Goal: Navigation & Orientation: Understand site structure

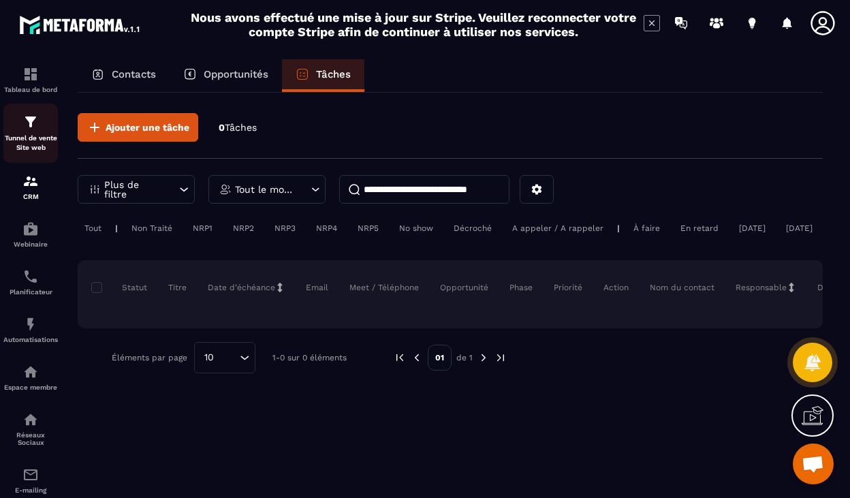
click at [33, 142] on p "Tunnel de vente Site web" at bounding box center [30, 142] width 54 height 19
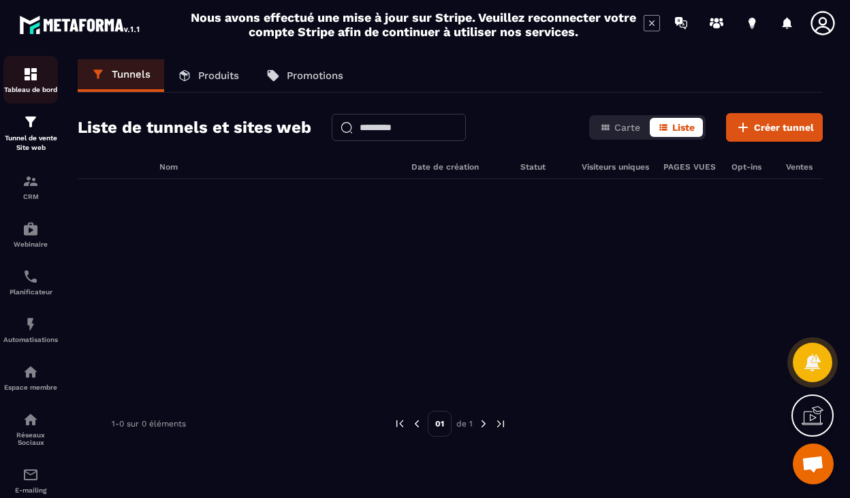
click at [32, 80] on img at bounding box center [30, 74] width 16 height 16
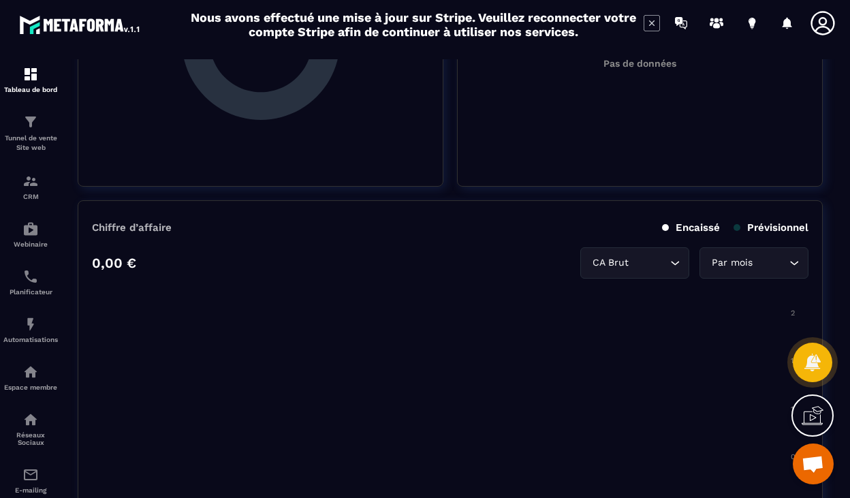
scroll to position [496, 0]
click at [28, 246] on p "Webinaire" at bounding box center [30, 243] width 54 height 7
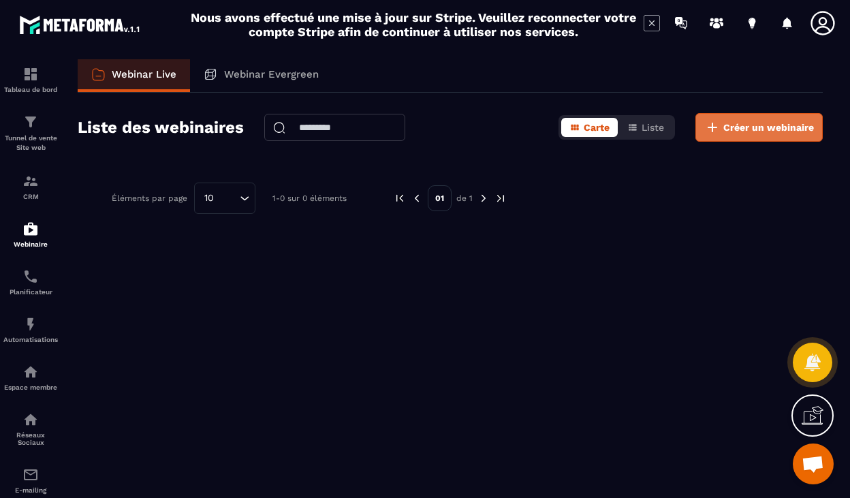
click at [764, 136] on button "Créer un webinaire" at bounding box center [758, 127] width 127 height 29
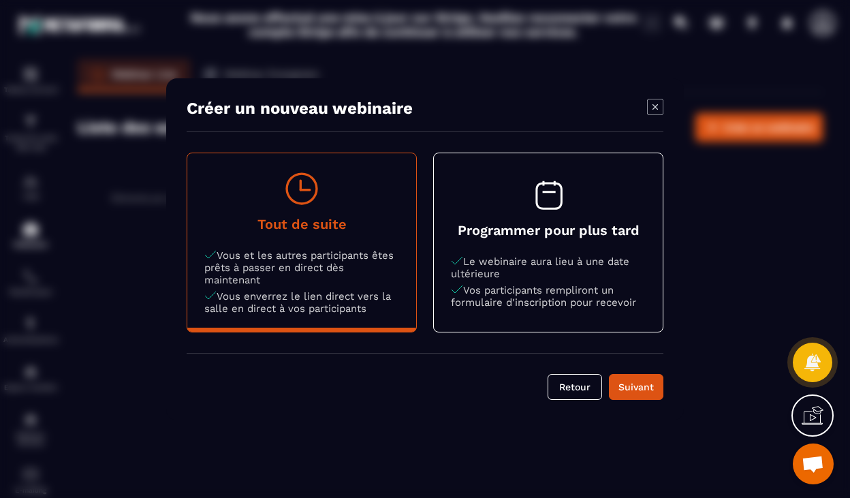
click at [329, 246] on button "Tout de suite Vous et les autres participants êtes prêts à passer en direct dès…" at bounding box center [301, 242] width 229 height 178
click at [622, 383] on div "Suivant" at bounding box center [635, 387] width 37 height 14
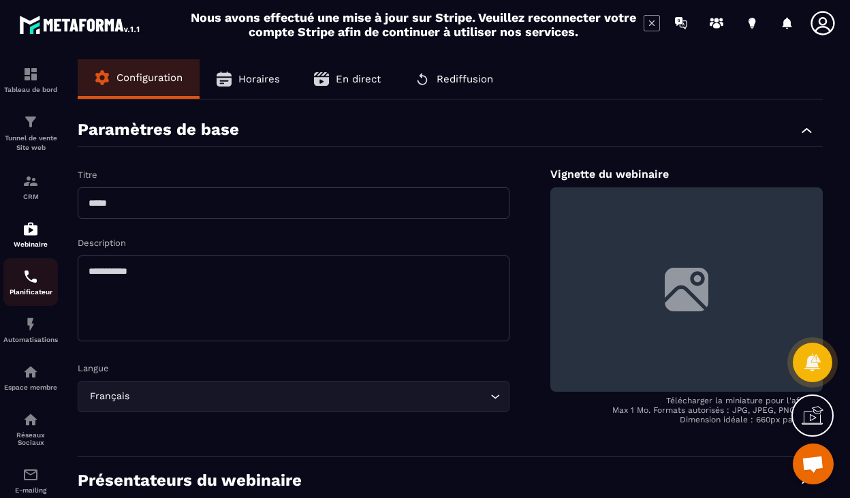
click at [25, 292] on p "Planificateur" at bounding box center [30, 291] width 54 height 7
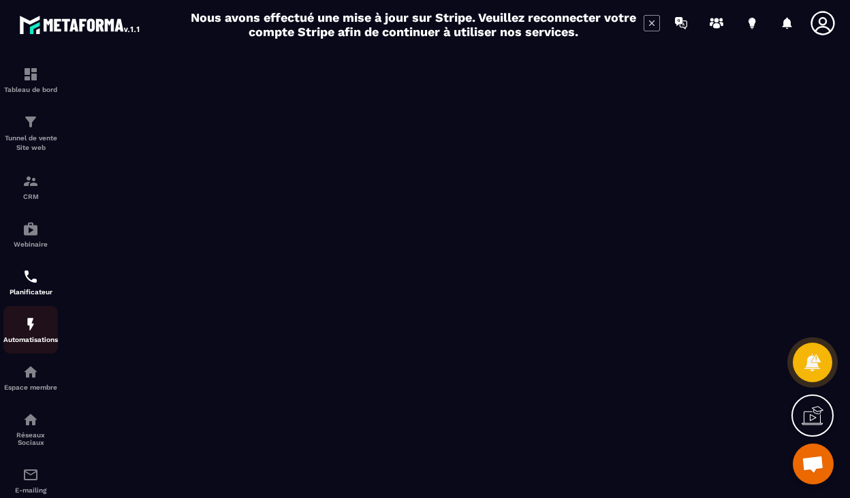
click at [32, 336] on div "Automatisations" at bounding box center [30, 329] width 54 height 27
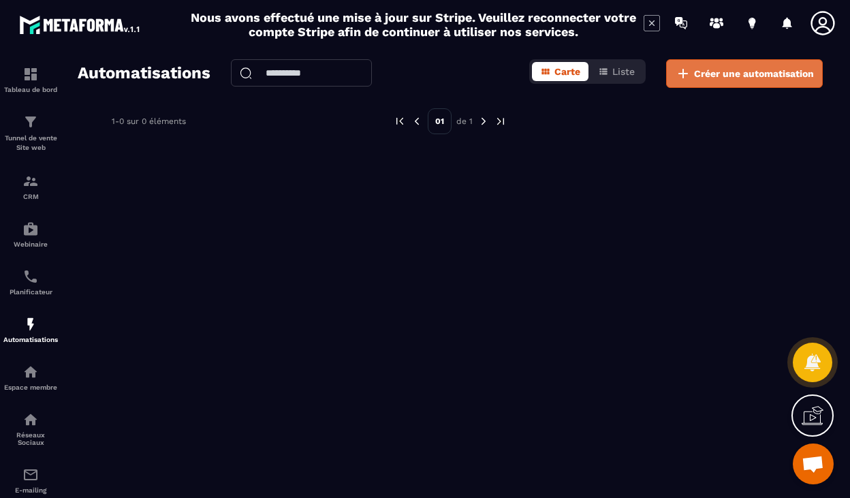
click at [738, 78] on span "Créer une automatisation" at bounding box center [754, 74] width 120 height 14
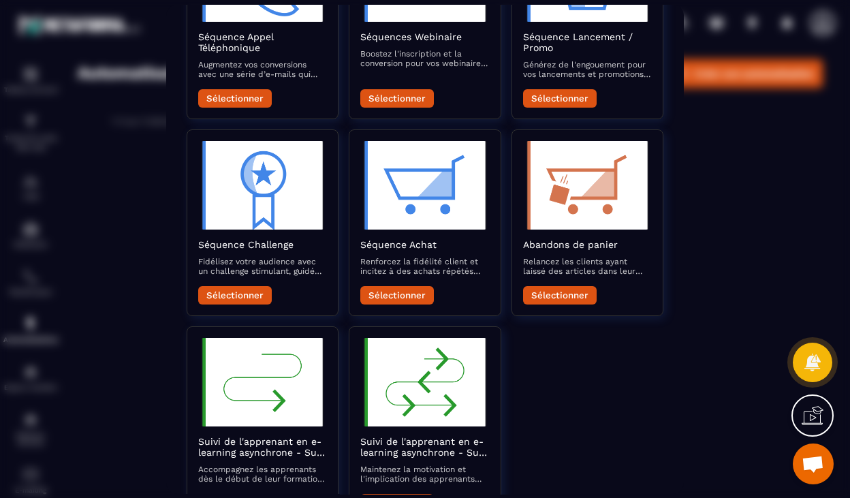
scroll to position [437, 0]
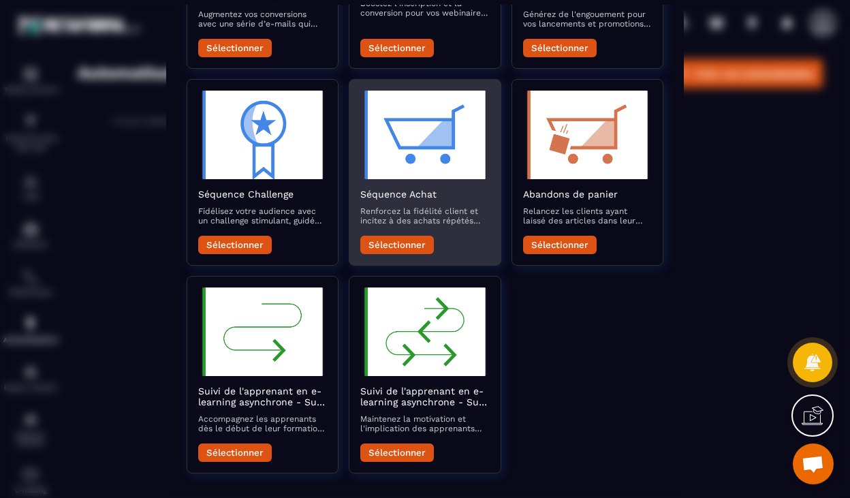
click at [400, 241] on button "Sélectionner" at bounding box center [397, 245] width 74 height 18
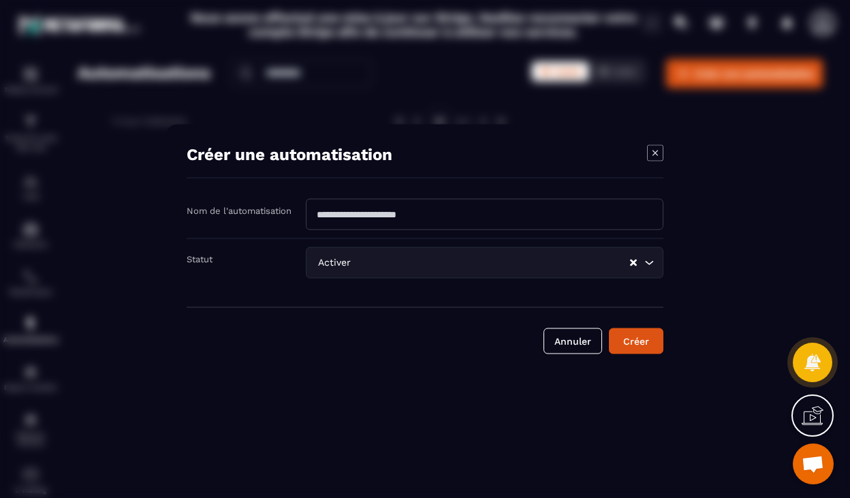
click at [657, 151] on icon "Modal window" at bounding box center [655, 152] width 16 height 16
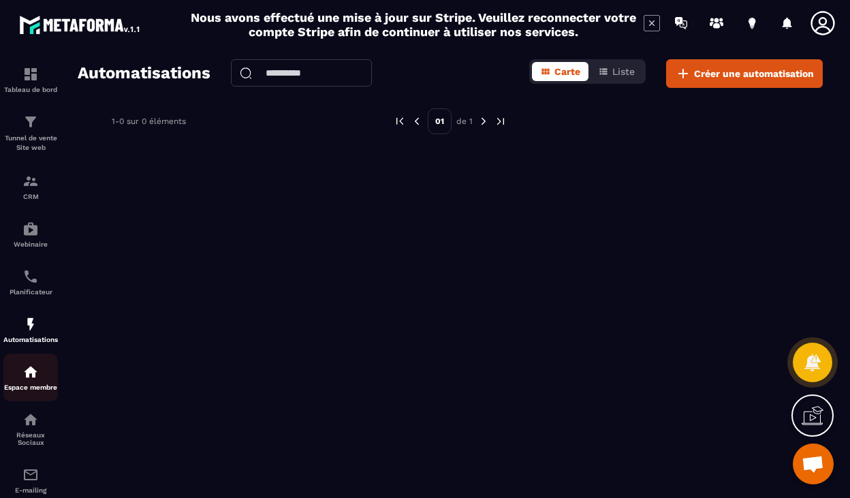
click at [29, 380] on img at bounding box center [30, 372] width 16 height 16
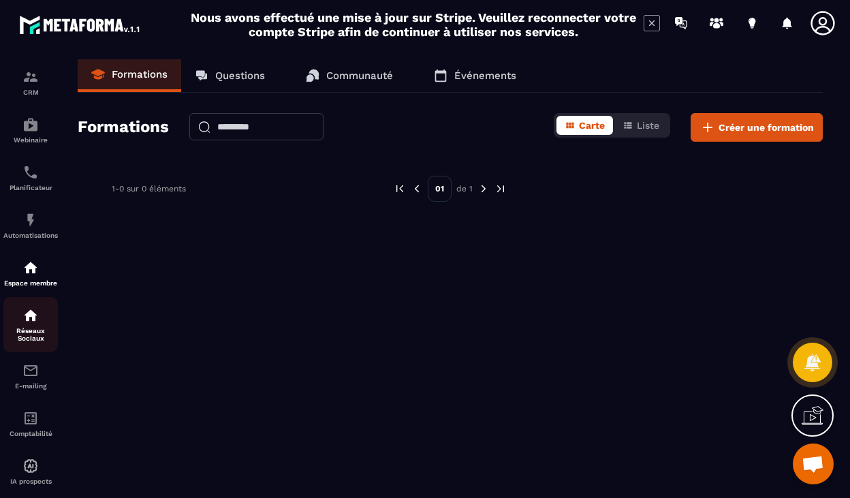
scroll to position [131, 0]
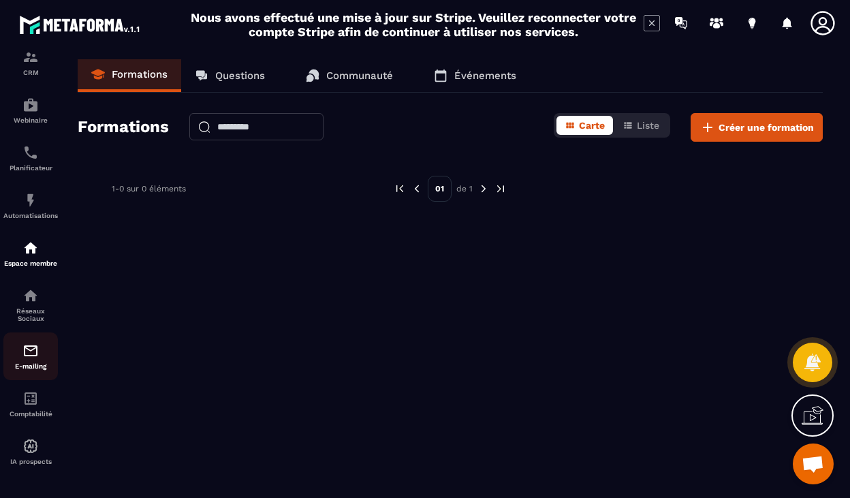
click at [36, 355] on img at bounding box center [30, 350] width 16 height 16
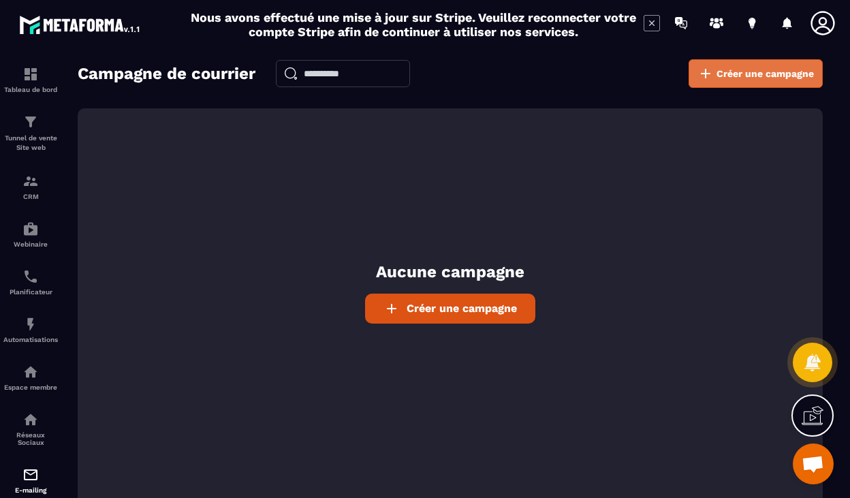
click at [767, 75] on span "Créer une campagne" at bounding box center [764, 74] width 97 height 14
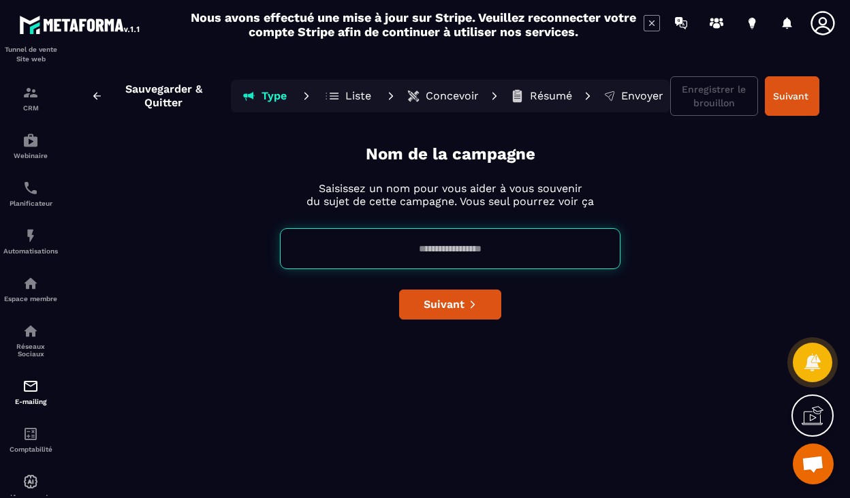
scroll to position [131, 0]
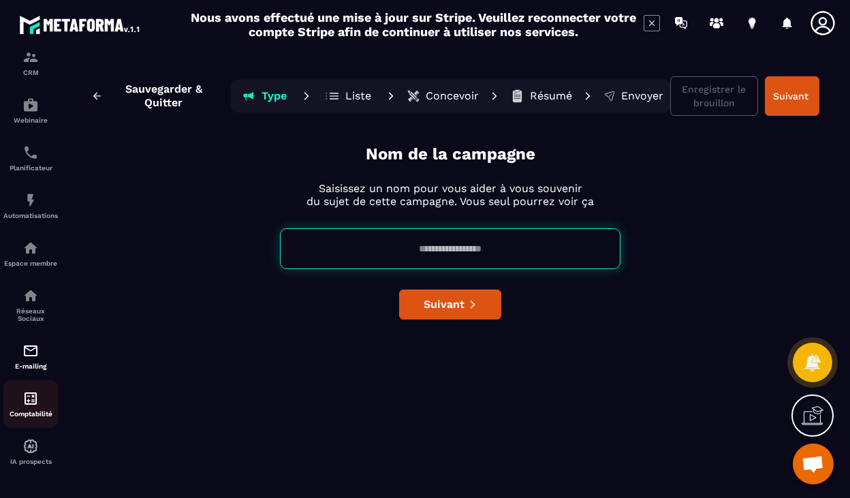
click at [31, 402] on img at bounding box center [30, 398] width 16 height 16
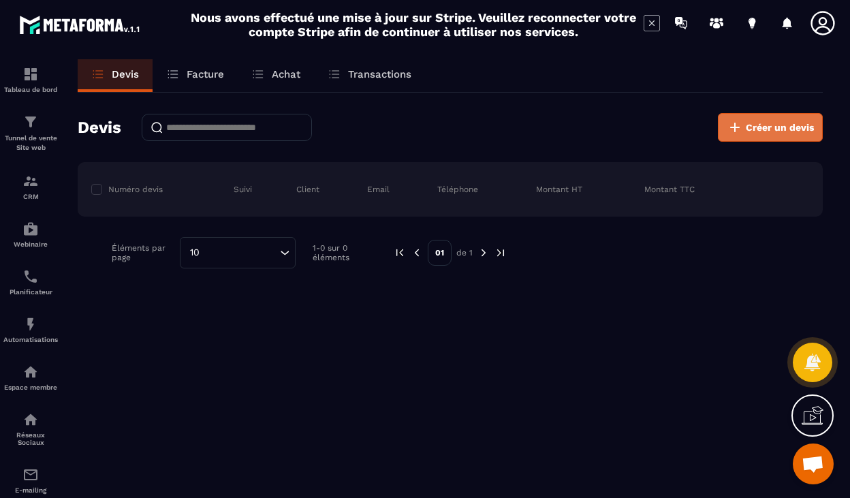
click at [747, 126] on span "Créer un devis" at bounding box center [779, 127] width 68 height 14
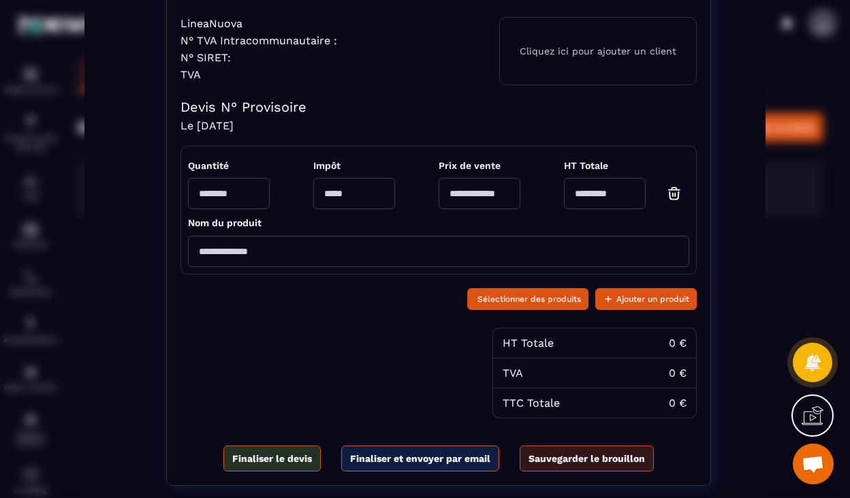
scroll to position [280, 0]
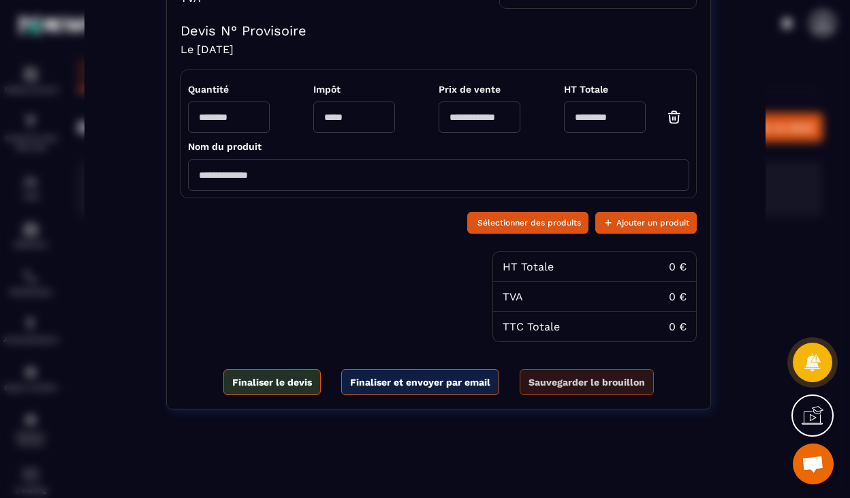
click at [549, 385] on span "Sauvegarder le brouillon" at bounding box center [586, 382] width 116 height 14
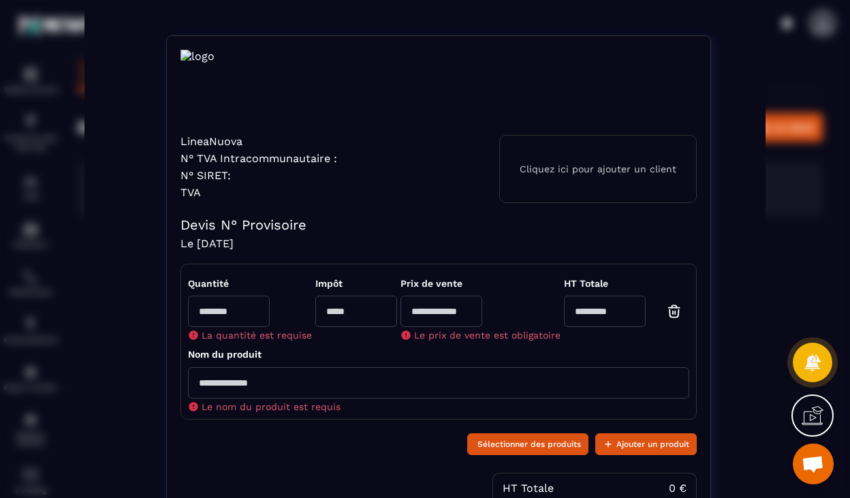
scroll to position [0, 0]
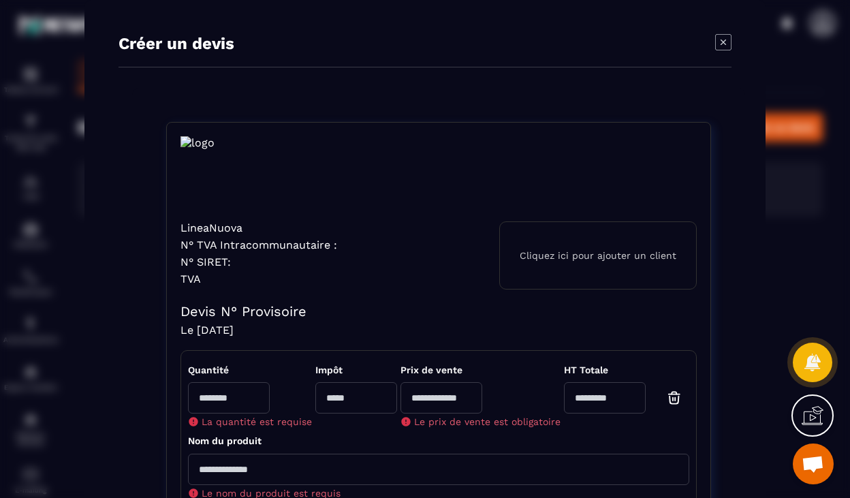
click at [720, 48] on icon "Modal window" at bounding box center [723, 42] width 16 height 16
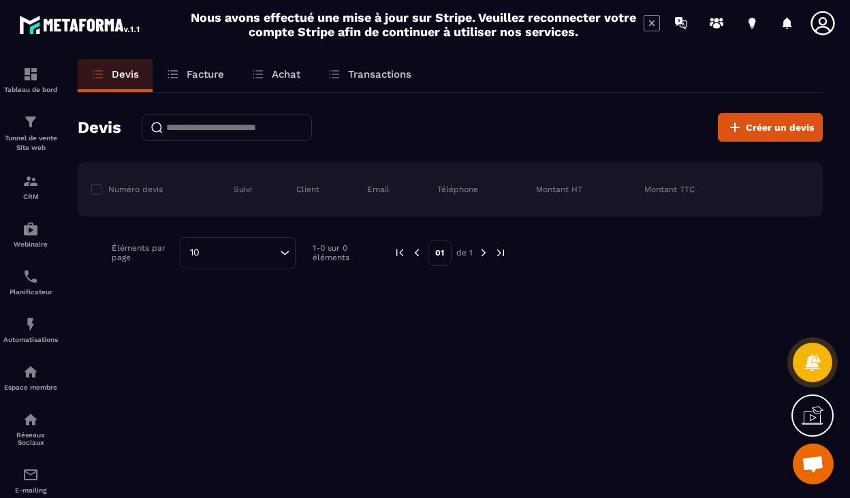
click at [170, 79] on icon at bounding box center [173, 74] width 14 height 14
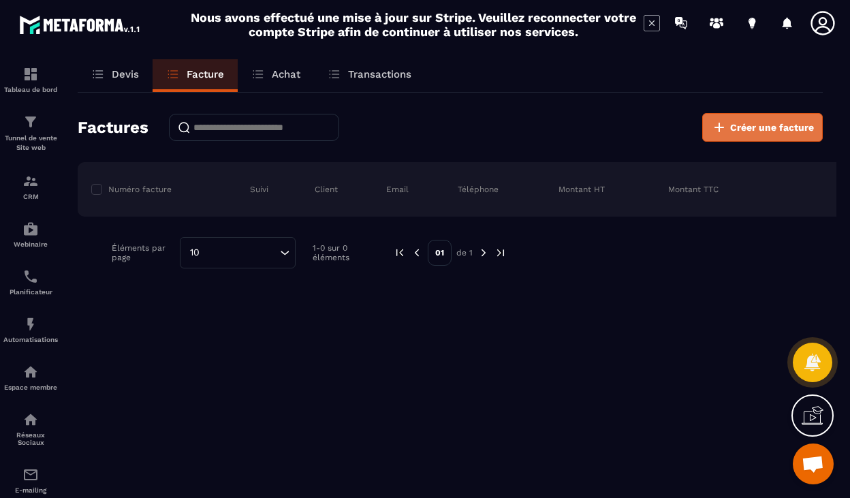
click at [742, 135] on button "Créer une facture" at bounding box center [762, 127] width 120 height 29
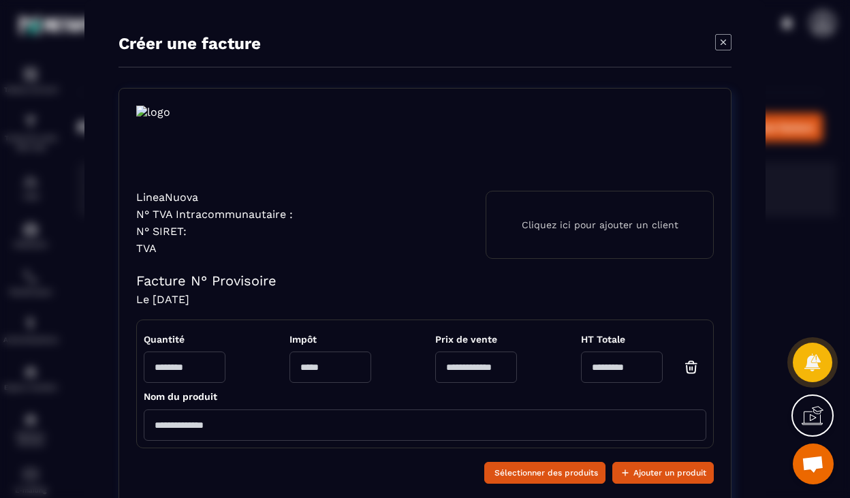
click at [231, 292] on div "LineaNuova N° TVA Intracommunautaire : N° SIRET: TVA Cliquez ici pour ajouter u…" at bounding box center [424, 409] width 613 height 643
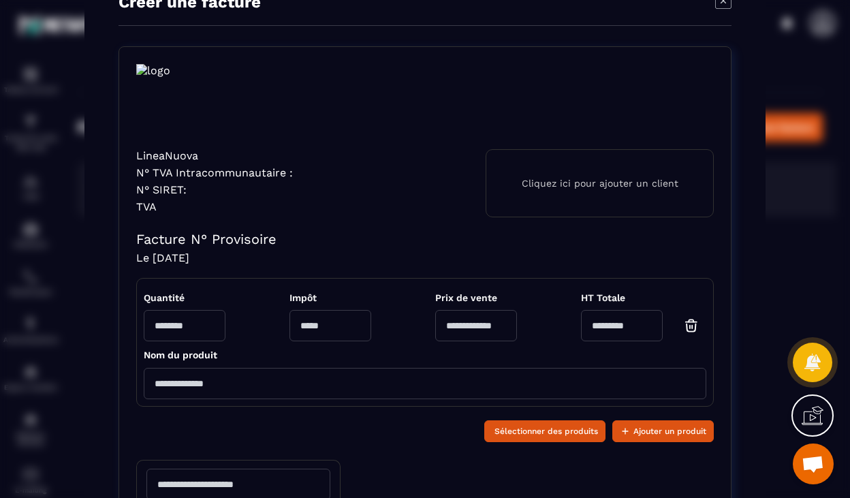
scroll to position [42, 0]
click at [571, 191] on div "Cliquez ici pour ajouter un client" at bounding box center [599, 182] width 228 height 68
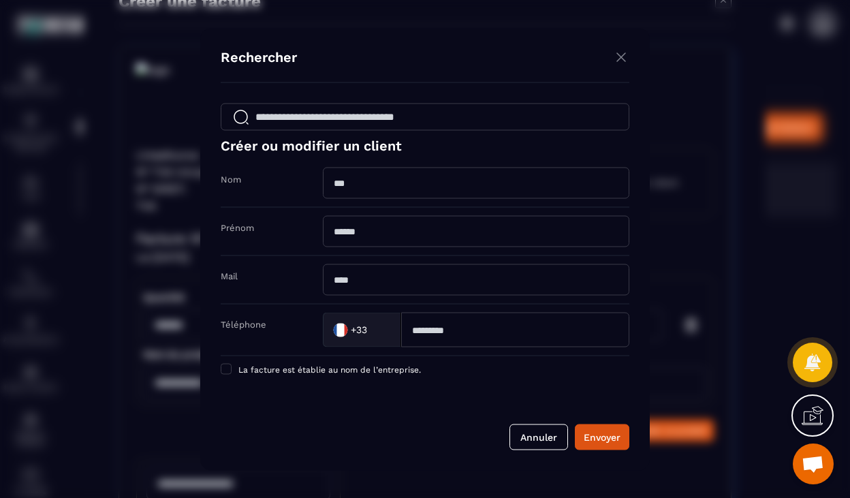
click at [627, 54] on img "Modal window" at bounding box center [621, 56] width 16 height 17
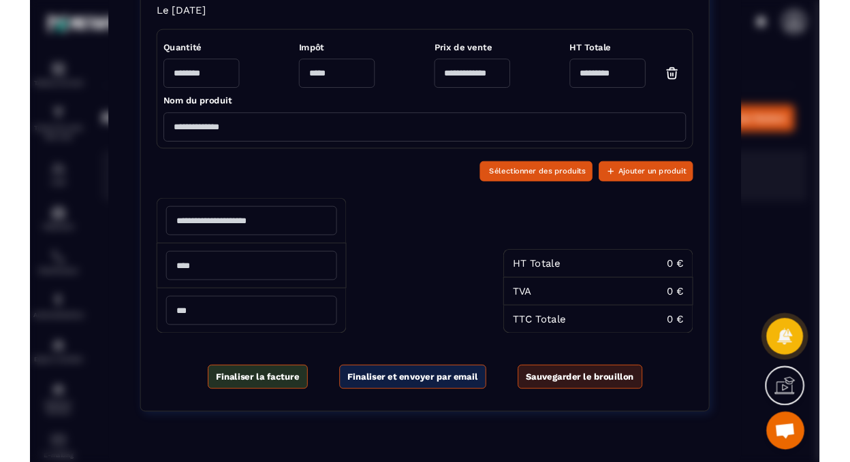
scroll to position [0, 0]
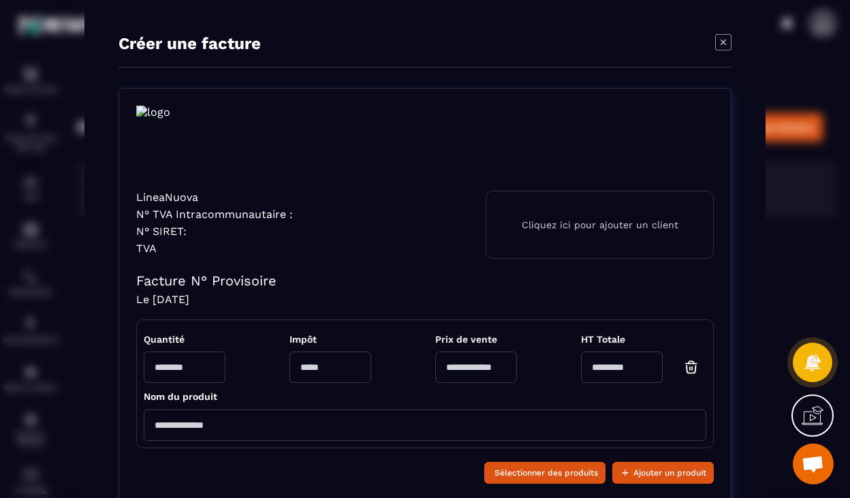
click at [719, 45] on icon "Modal window" at bounding box center [723, 42] width 16 height 16
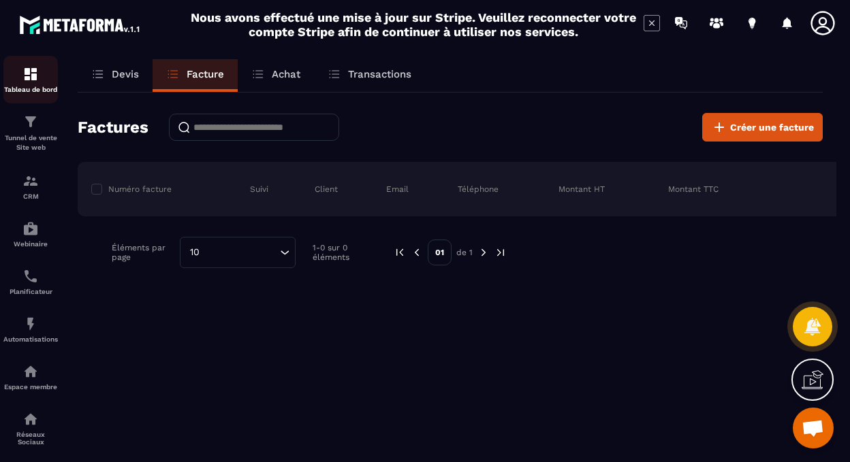
click at [33, 80] on img at bounding box center [30, 74] width 16 height 16
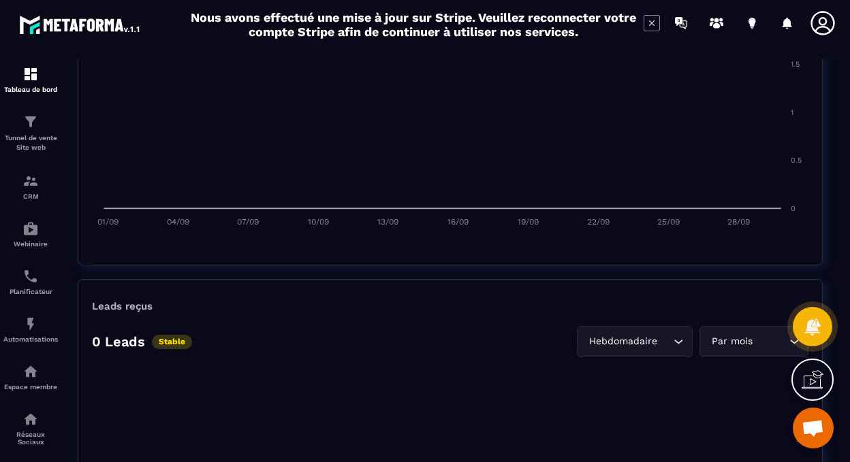
scroll to position [826, 0]
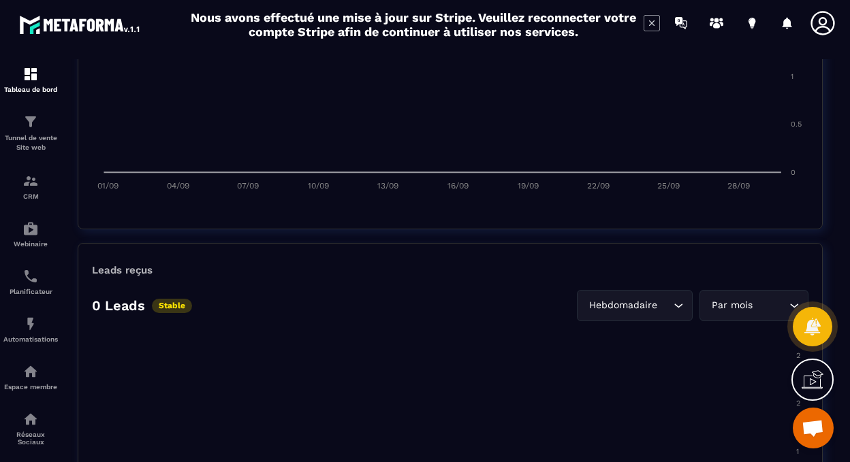
click at [534, 270] on div "Leads reçus" at bounding box center [450, 270] width 716 height 12
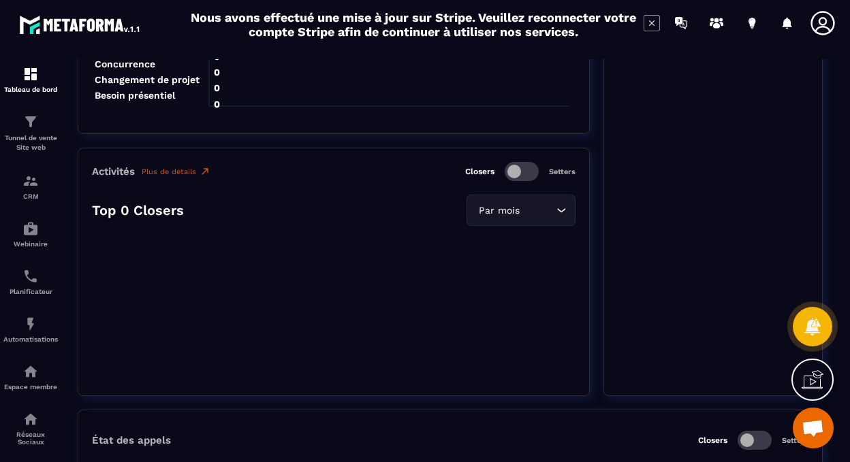
scroll to position [1623, 0]
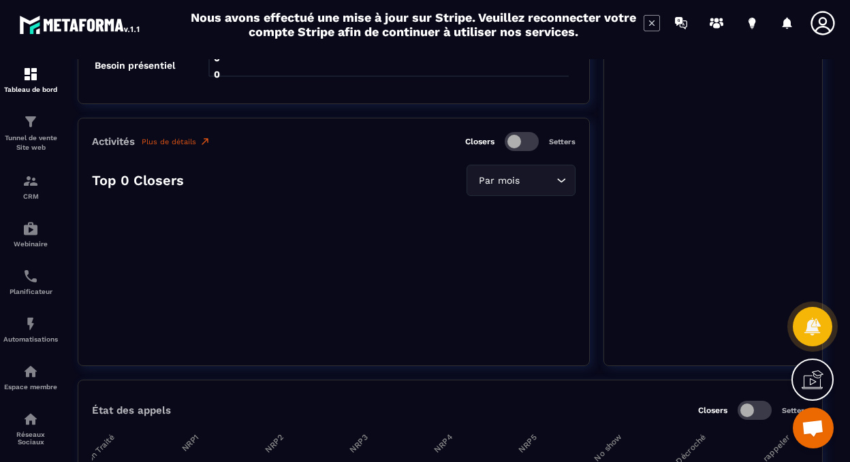
click at [530, 147] on span at bounding box center [521, 141] width 34 height 19
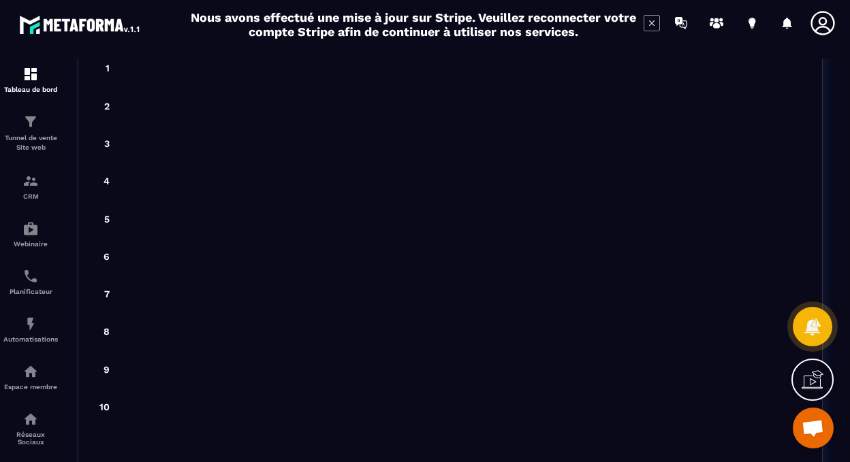
scroll to position [3576, 0]
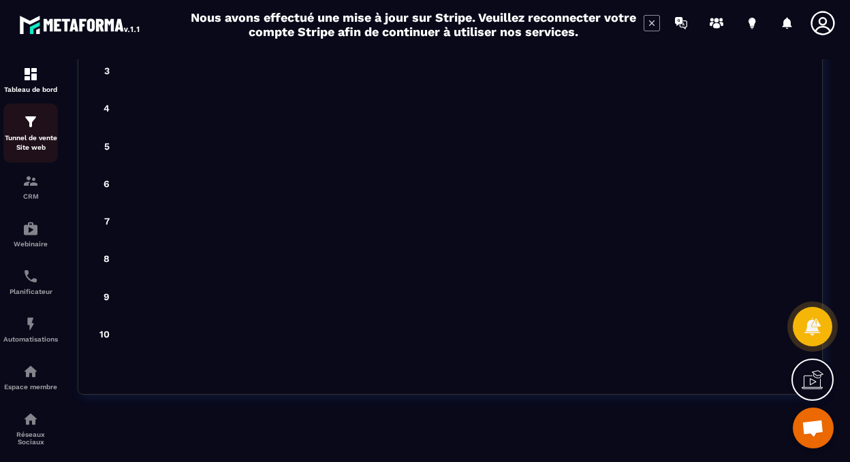
click at [39, 137] on p "Tunnel de vente Site web" at bounding box center [30, 142] width 54 height 19
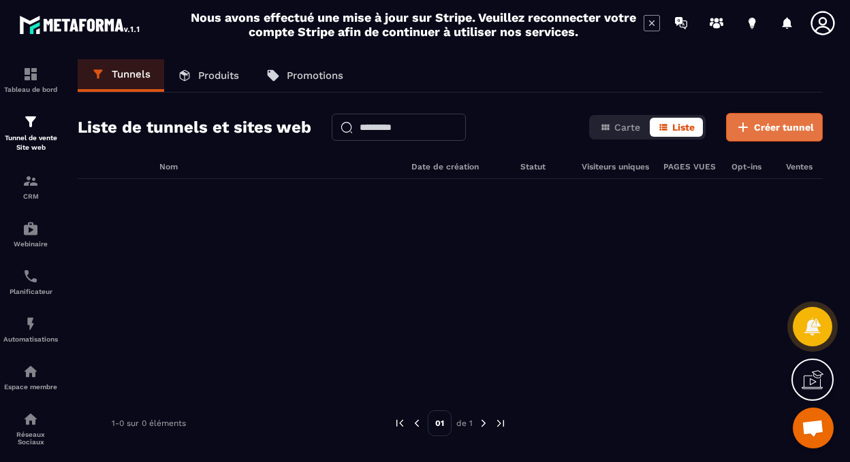
click at [756, 129] on span "Créer tunnel" at bounding box center [784, 127] width 60 height 14
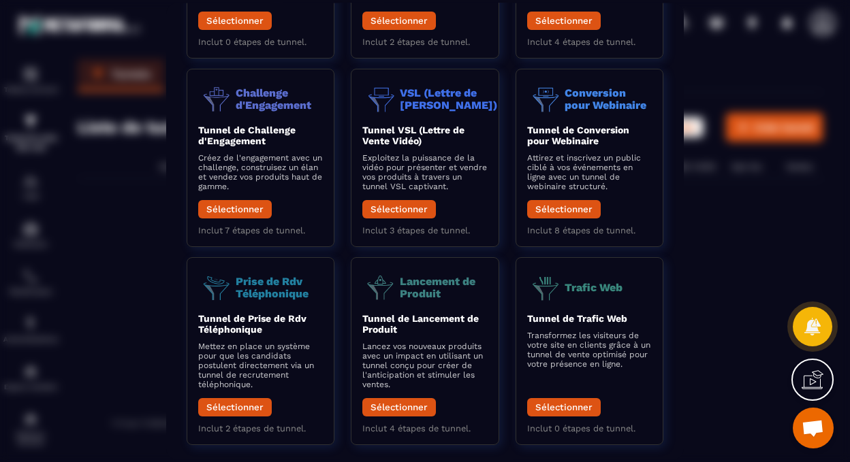
scroll to position [205, 0]
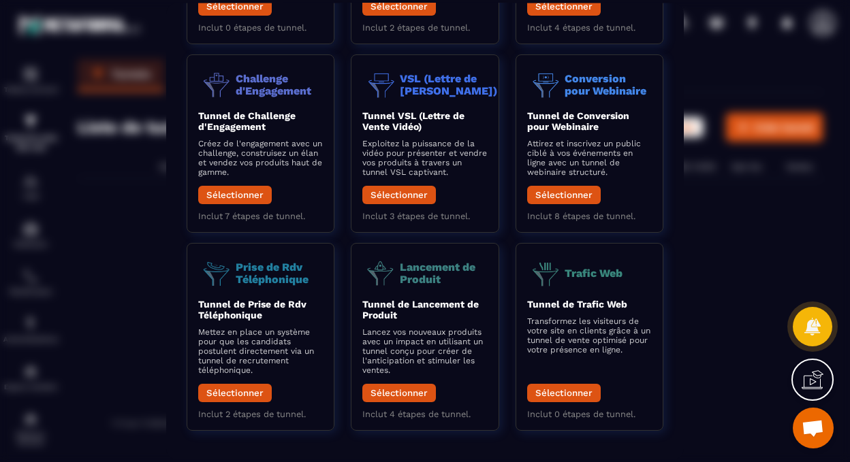
click at [739, 192] on div "Modal window" at bounding box center [425, 231] width 850 height 462
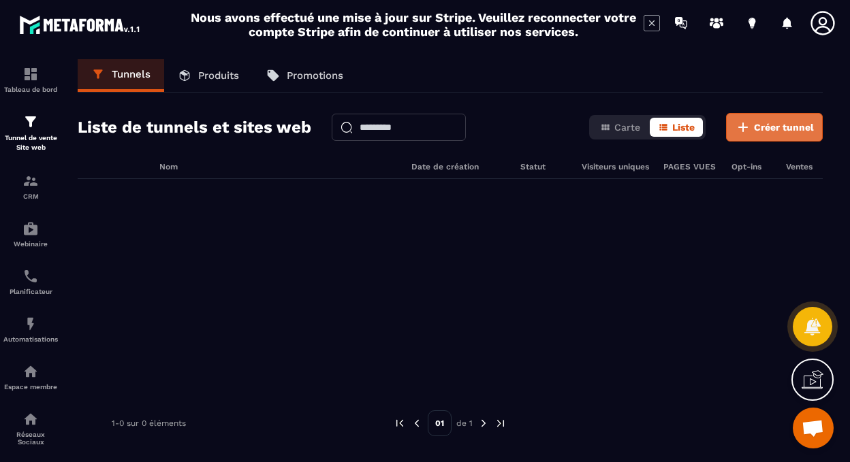
click at [752, 123] on button "Créer tunnel" at bounding box center [774, 127] width 97 height 29
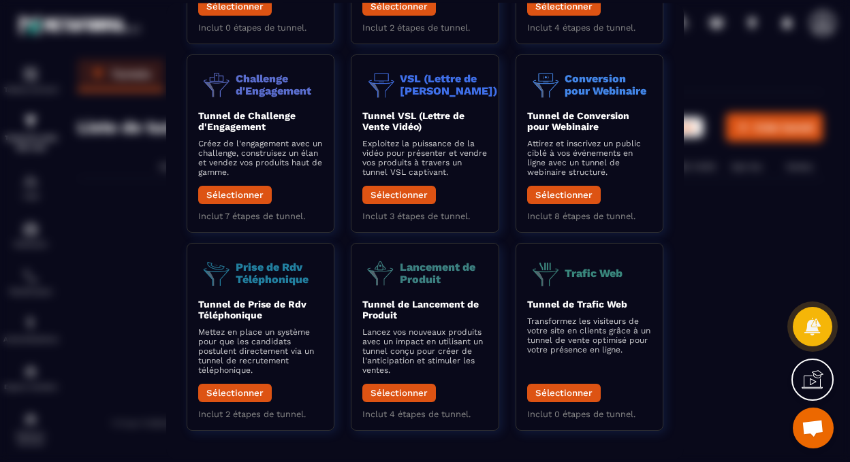
click at [682, 320] on div "Créer un nouveau tunnel Modèle de Base Tunnel Modèle de Base Partez de zéro et …" at bounding box center [424, 231] width 517 height 457
click at [700, 313] on div "Modal window" at bounding box center [425, 231] width 850 height 462
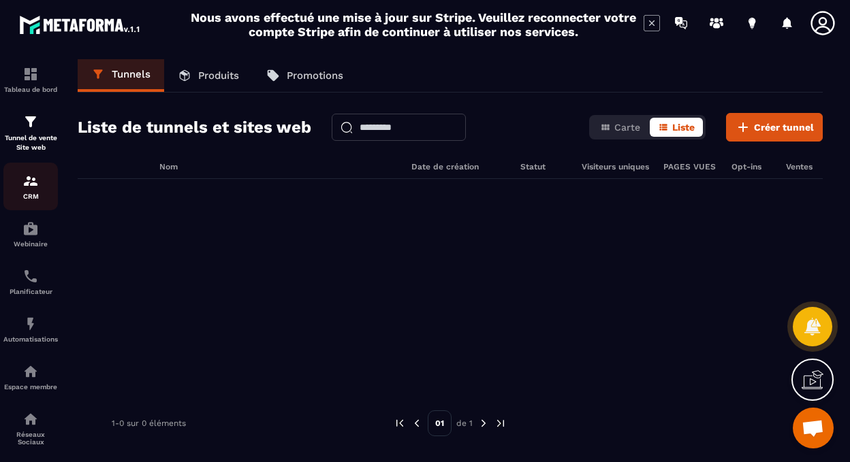
click at [34, 183] on img at bounding box center [30, 181] width 16 height 16
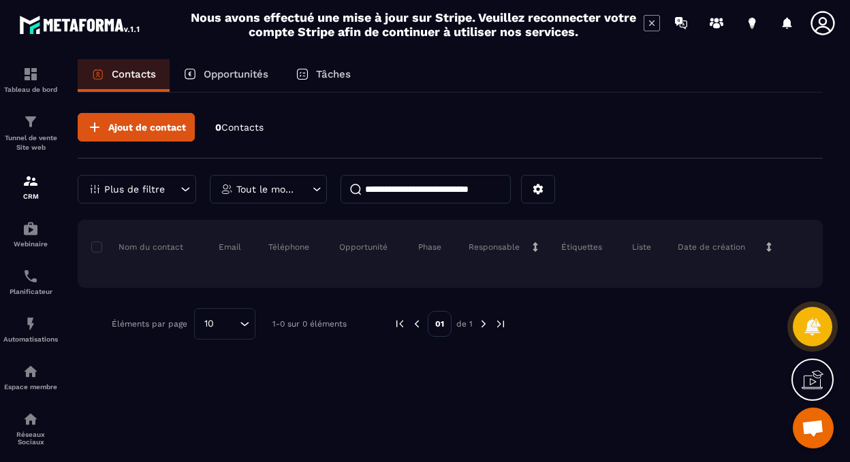
click at [225, 76] on p "Opportunités" at bounding box center [236, 74] width 65 height 12
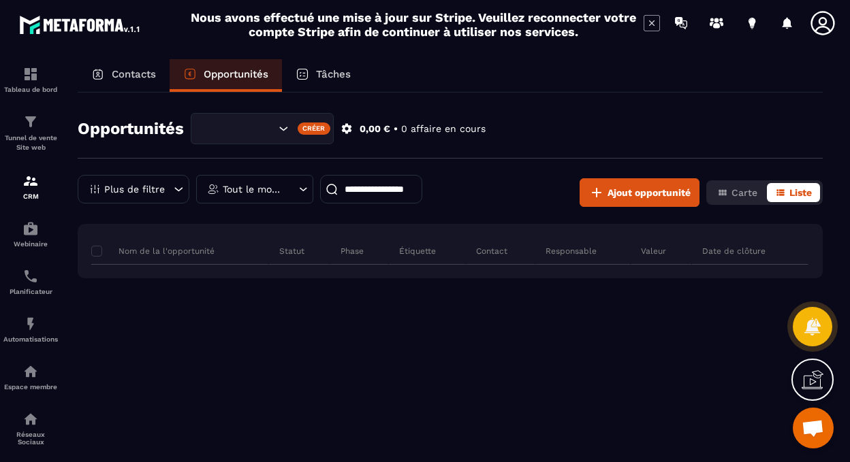
click at [288, 336] on div "Nom de la l'opportunité Statut Phase Étiquette Contact Responsable Valeur Date …" at bounding box center [450, 322] width 745 height 197
click at [617, 199] on span "Ajout opportunité" at bounding box center [648, 193] width 83 height 14
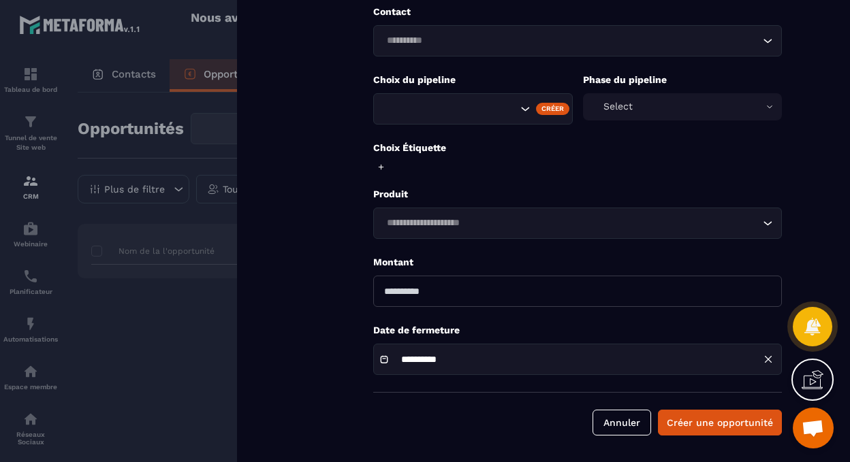
scroll to position [154, 0]
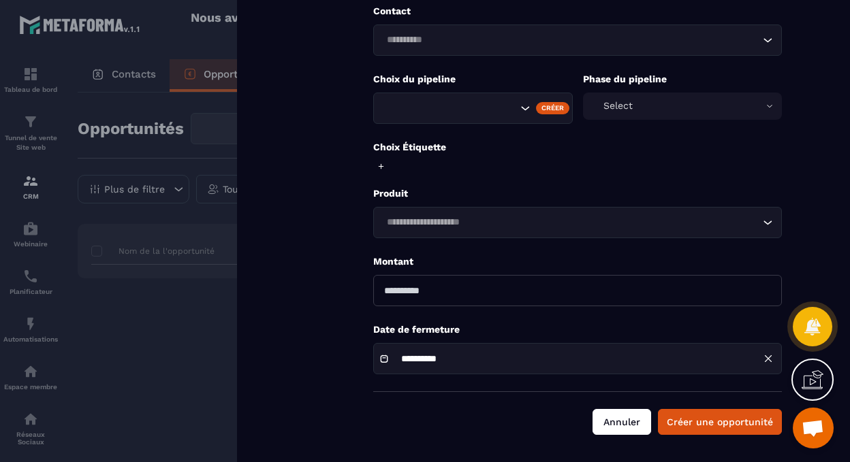
click at [634, 432] on button "Annuler" at bounding box center [621, 422] width 59 height 26
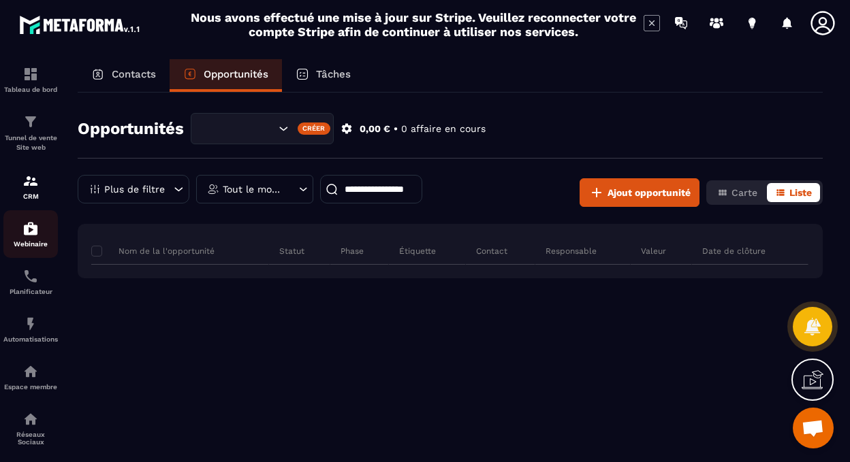
click at [43, 233] on div "Webinaire" at bounding box center [30, 234] width 54 height 27
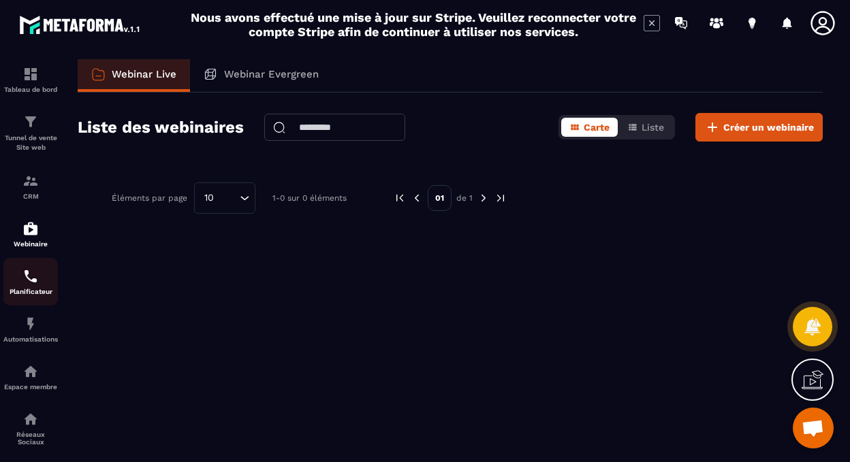
click at [44, 283] on div "Planificateur" at bounding box center [30, 281] width 54 height 27
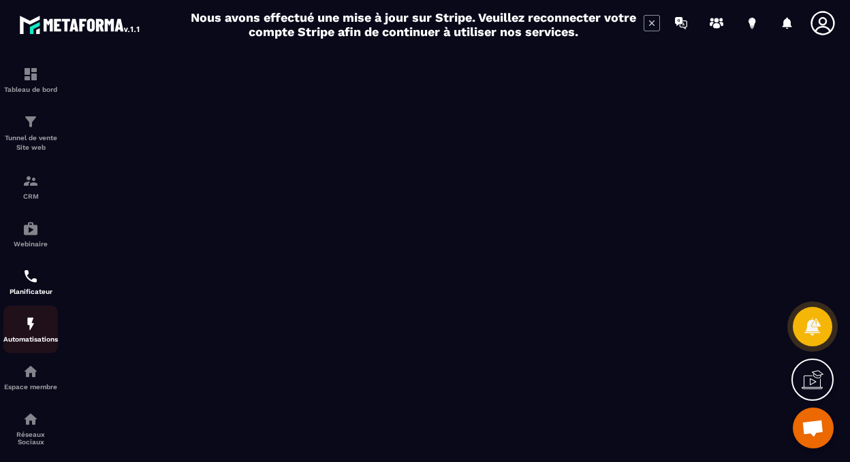
click at [50, 334] on div "Automatisations" at bounding box center [30, 329] width 54 height 27
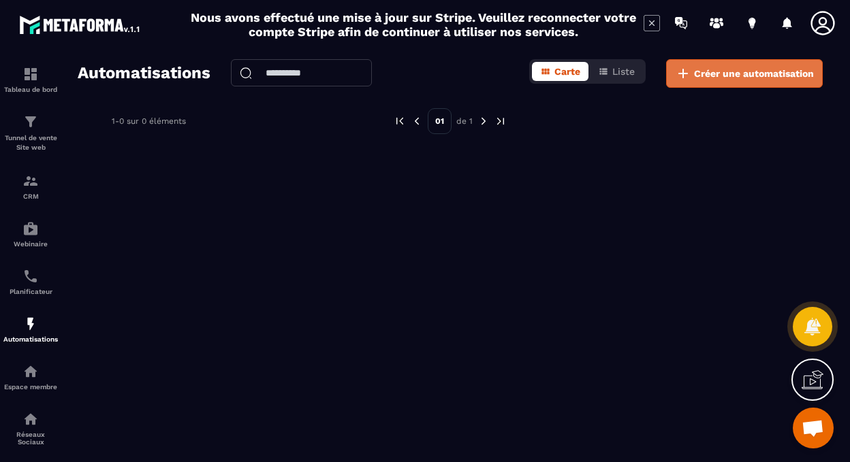
click at [732, 73] on span "Créer une automatisation" at bounding box center [754, 74] width 120 height 14
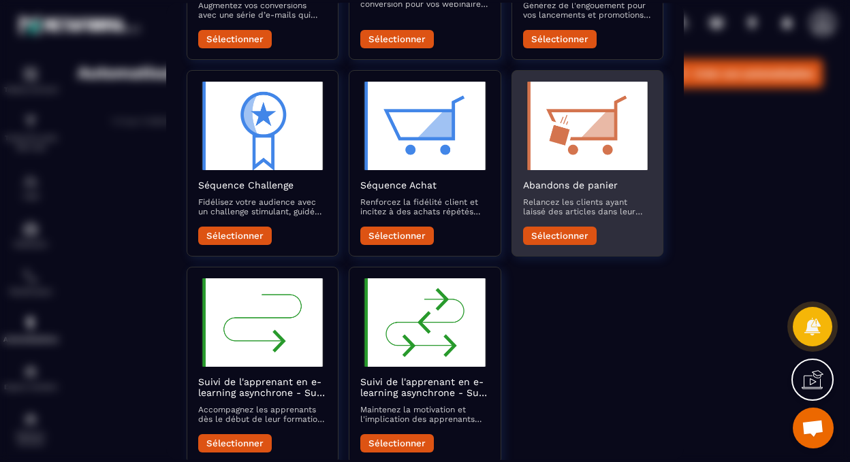
scroll to position [438, 0]
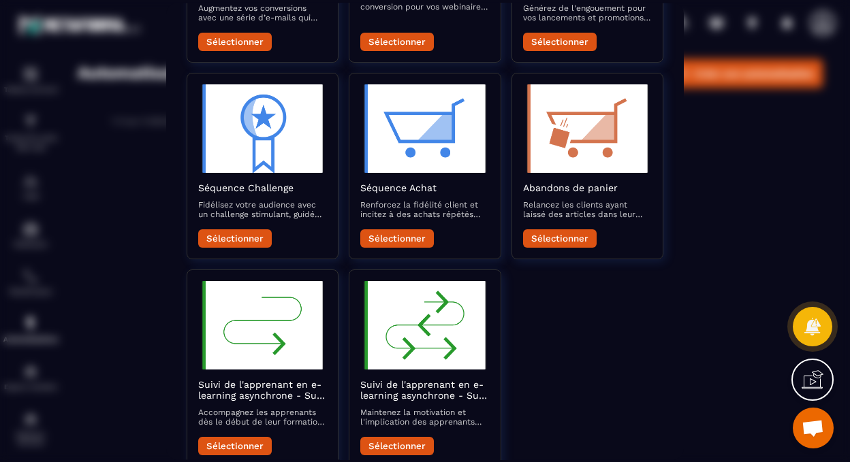
click at [813, 239] on div "Modal window" at bounding box center [425, 231] width 850 height 462
click at [744, 215] on div "Modal window" at bounding box center [425, 231] width 850 height 462
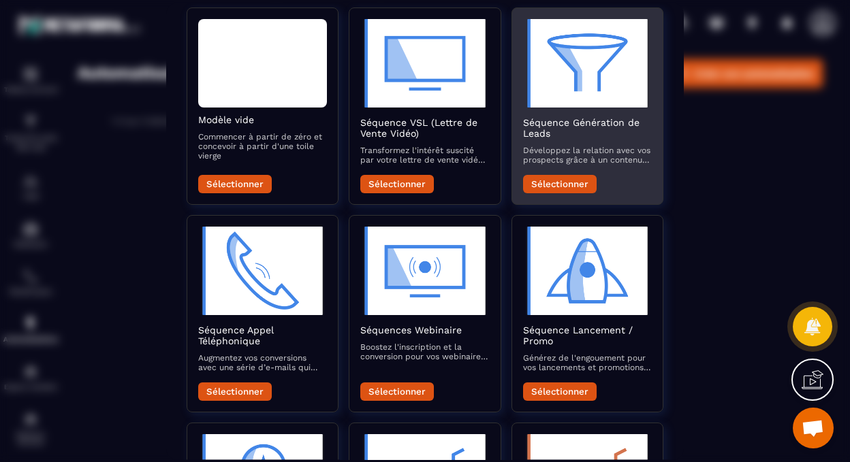
scroll to position [0, 0]
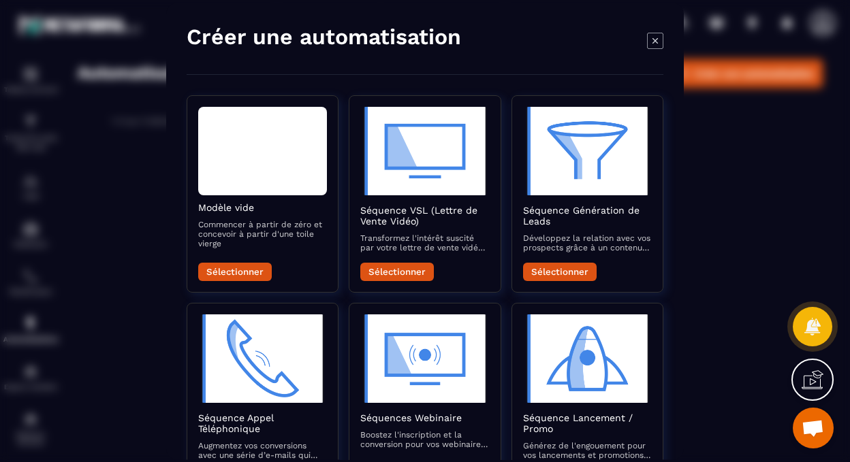
click at [656, 46] on icon "Modal window" at bounding box center [655, 40] width 16 height 16
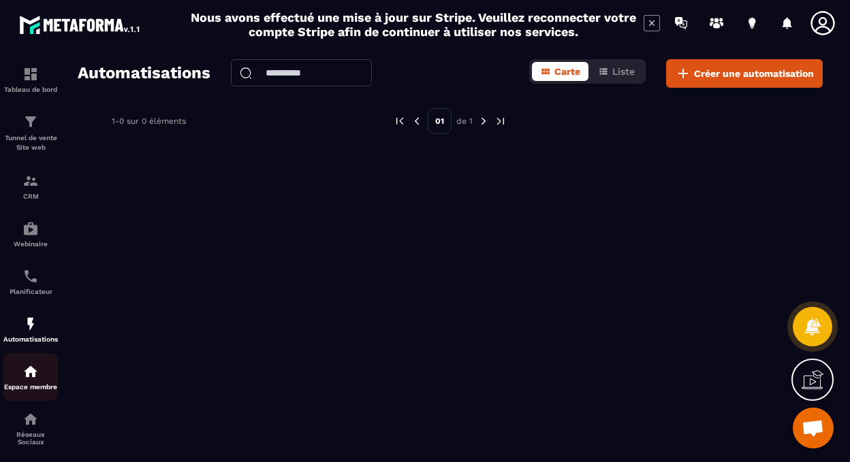
click at [41, 376] on div "Espace membre" at bounding box center [30, 377] width 54 height 27
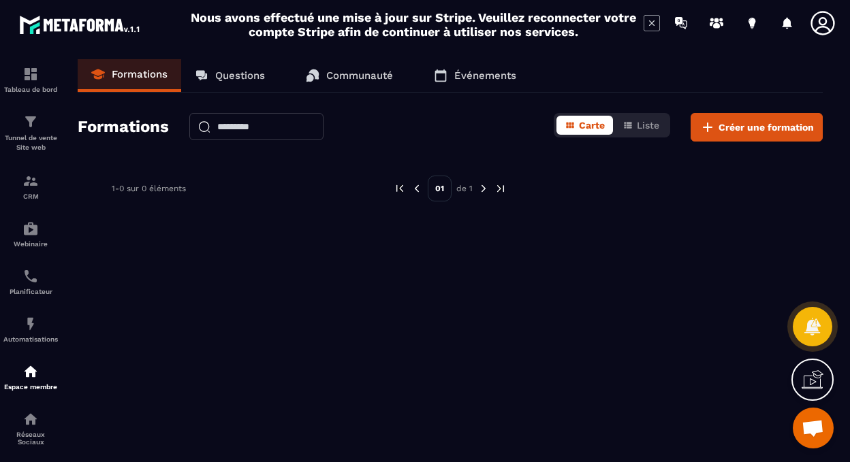
click at [262, 78] on p "Questions" at bounding box center [240, 75] width 50 height 12
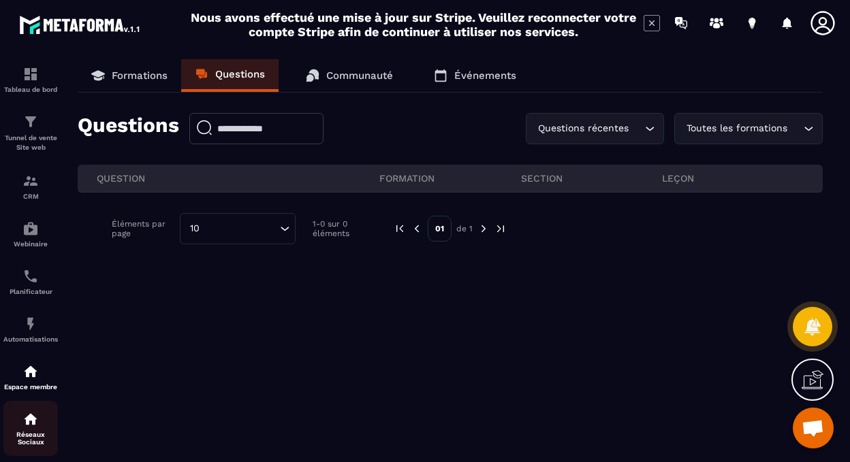
click at [45, 428] on div "Réseaux Sociaux" at bounding box center [30, 428] width 54 height 35
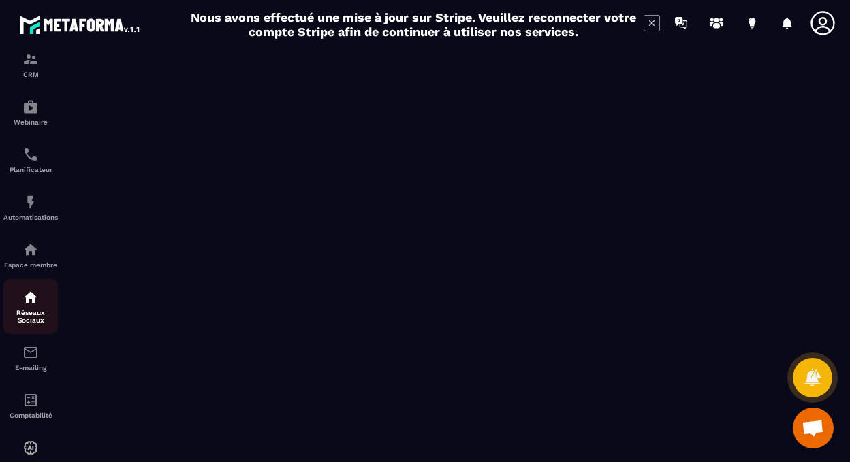
scroll to position [132, 0]
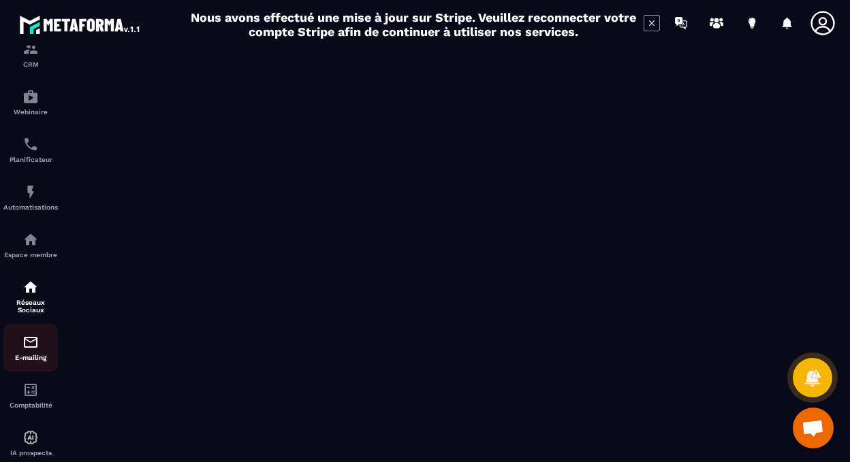
click at [39, 360] on p "E-mailing" at bounding box center [30, 357] width 54 height 7
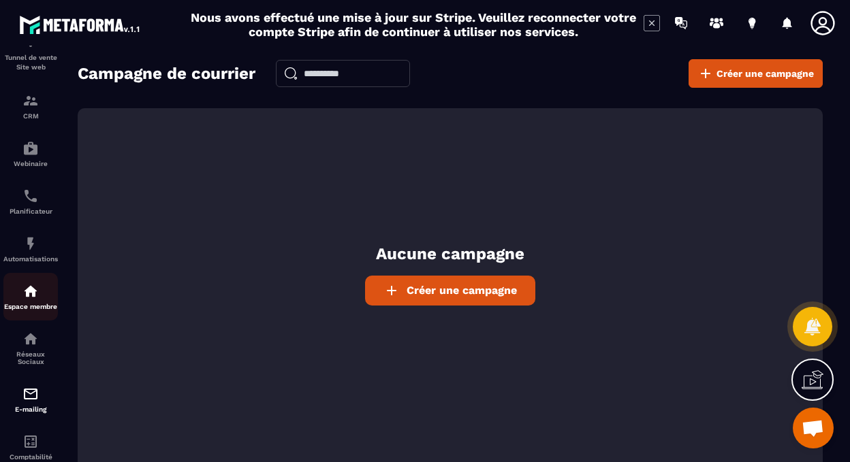
scroll to position [167, 0]
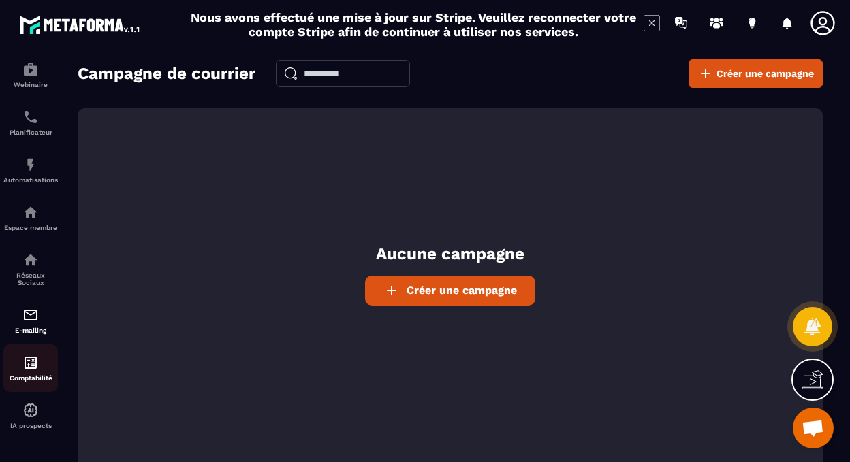
click at [39, 370] on div "Comptabilité" at bounding box center [30, 368] width 54 height 27
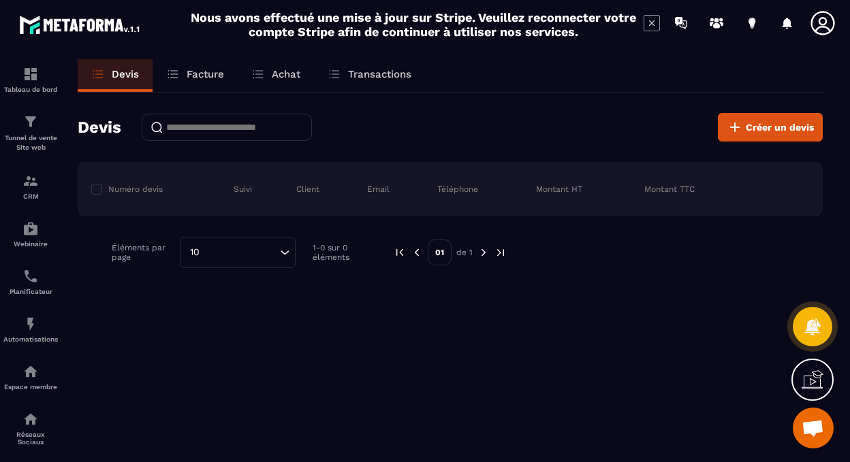
click at [197, 81] on link "Facture" at bounding box center [194, 75] width 85 height 33
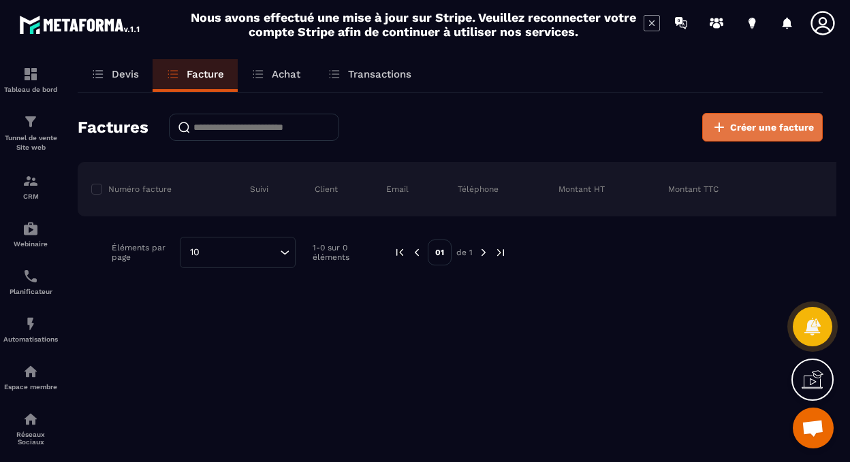
click at [717, 121] on icon at bounding box center [719, 127] width 16 height 16
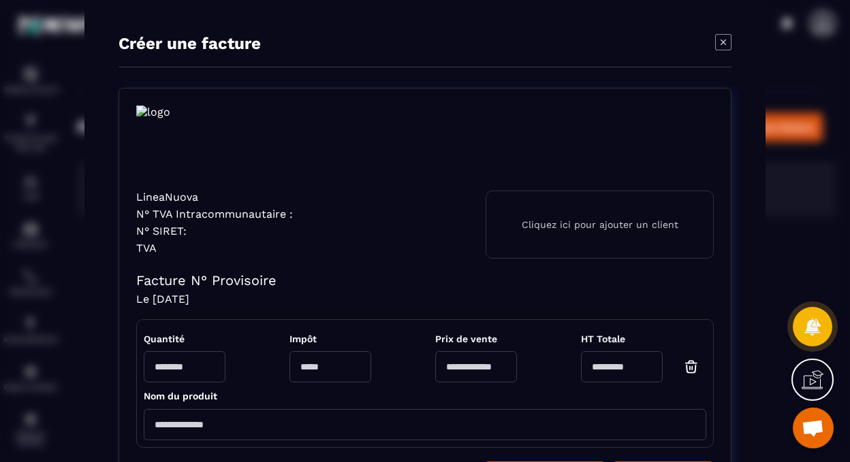
click at [720, 42] on icon "Modal window" at bounding box center [722, 41] width 5 height 5
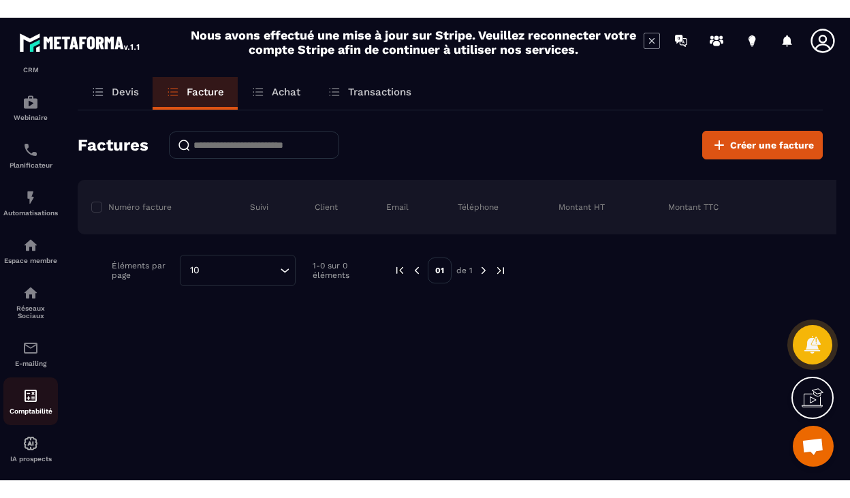
scroll to position [167, 0]
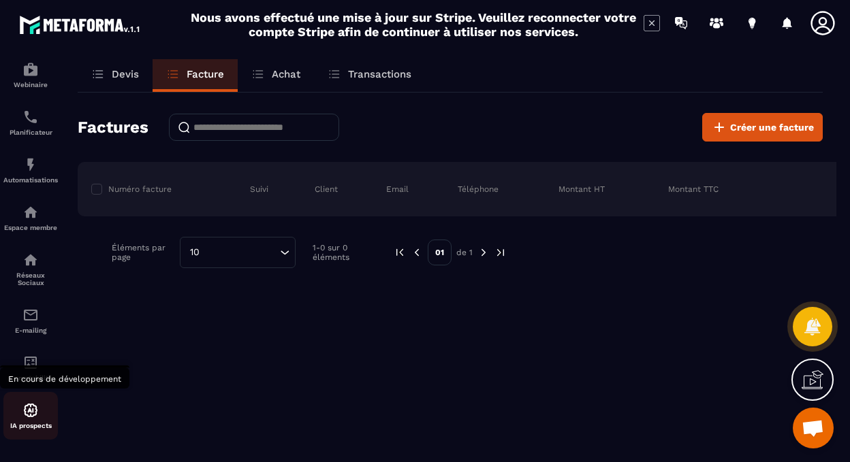
click at [42, 407] on div "IA prospects" at bounding box center [30, 415] width 54 height 27
click at [45, 407] on div "IA prospects" at bounding box center [30, 415] width 54 height 27
click at [31, 413] on img at bounding box center [30, 410] width 16 height 16
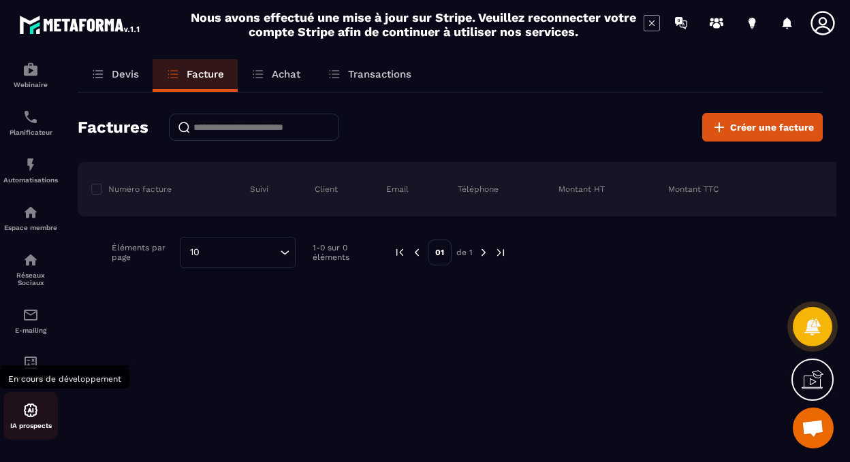
click at [34, 416] on img at bounding box center [30, 410] width 16 height 16
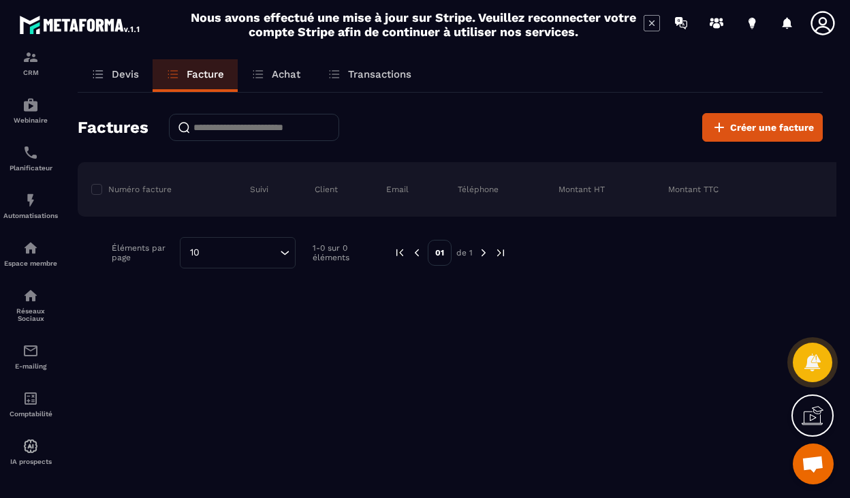
scroll to position [131, 0]
